Goal: Task Accomplishment & Management: Use online tool/utility

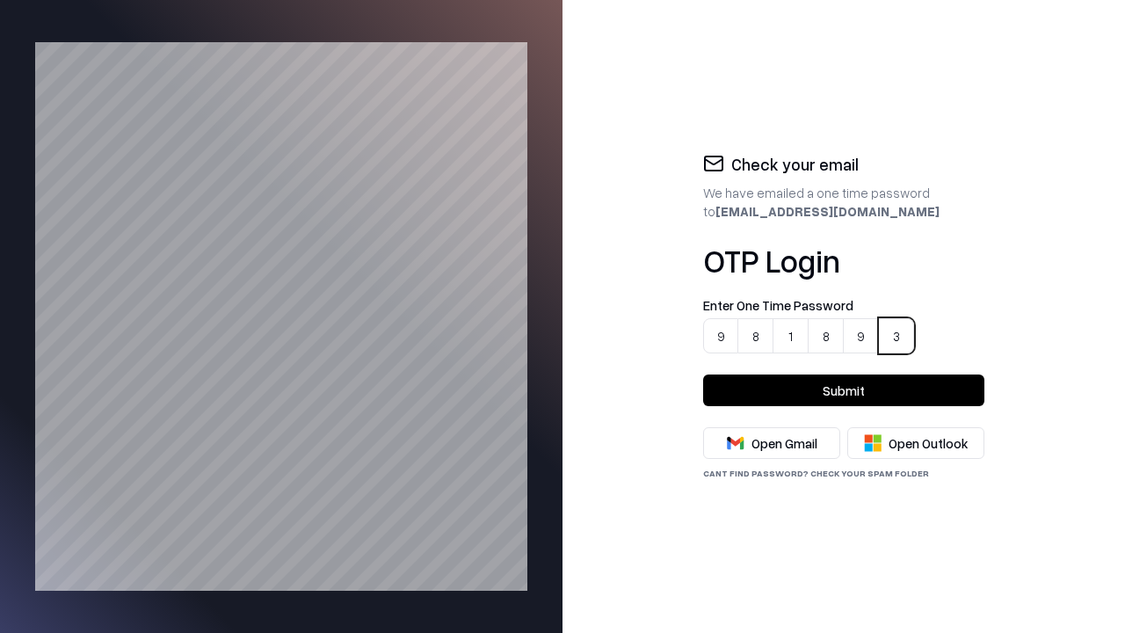
type input "******"
click at [843, 390] on button "Submit" at bounding box center [843, 390] width 281 height 32
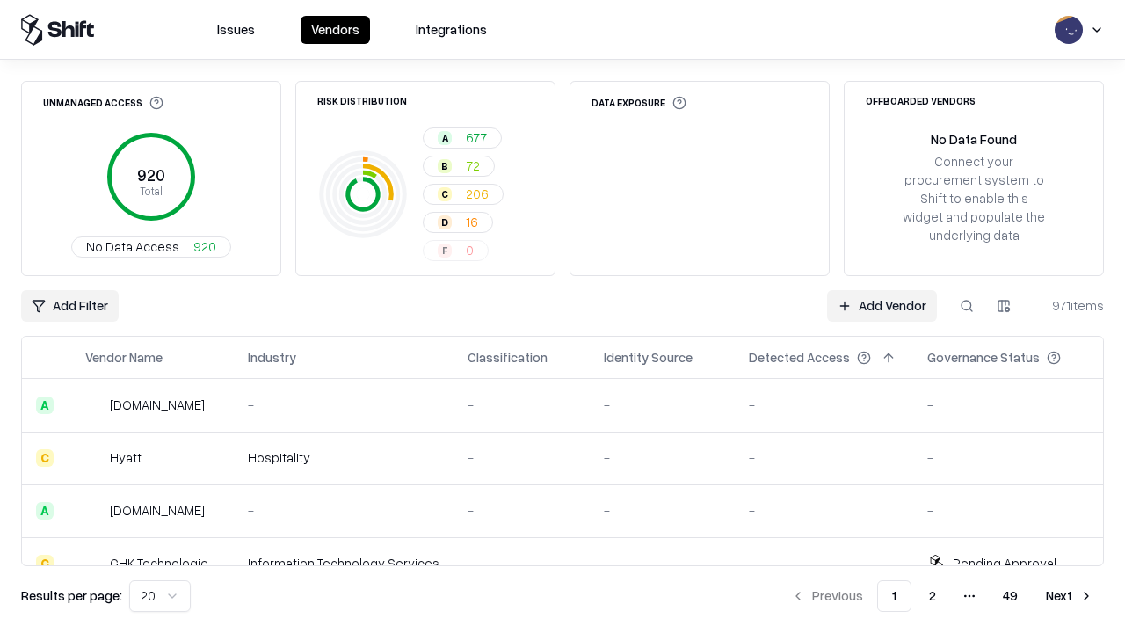
click at [562, 316] on div "Add Filter Add Vendor 971 items" at bounding box center [562, 306] width 1082 height 32
click at [69, 306] on html "Issues Vendors Integrations Unmanaged Access 920 Total No Data Access 920 Risk …" at bounding box center [562, 316] width 1125 height 633
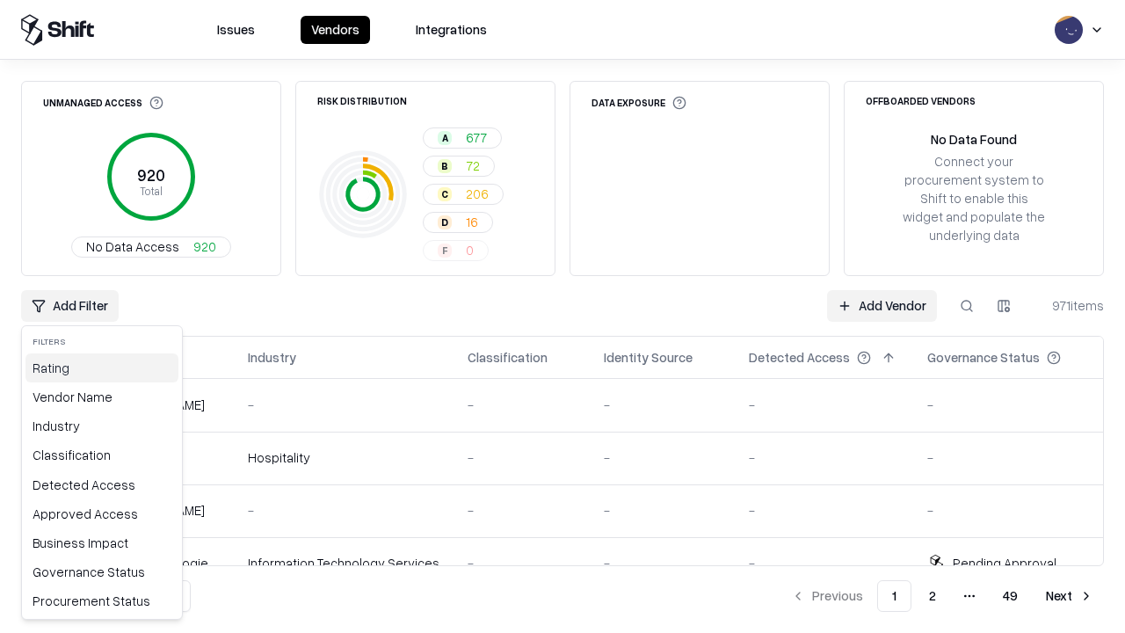
click at [98, 367] on div "Rating" at bounding box center [101, 367] width 153 height 29
click at [562, 316] on html "Issues Vendors Integrations Unmanaged Access 920 Total No Data Access 920 Risk …" at bounding box center [562, 316] width 1125 height 633
